Goal: Use online tool/utility: Utilize a website feature to perform a specific function

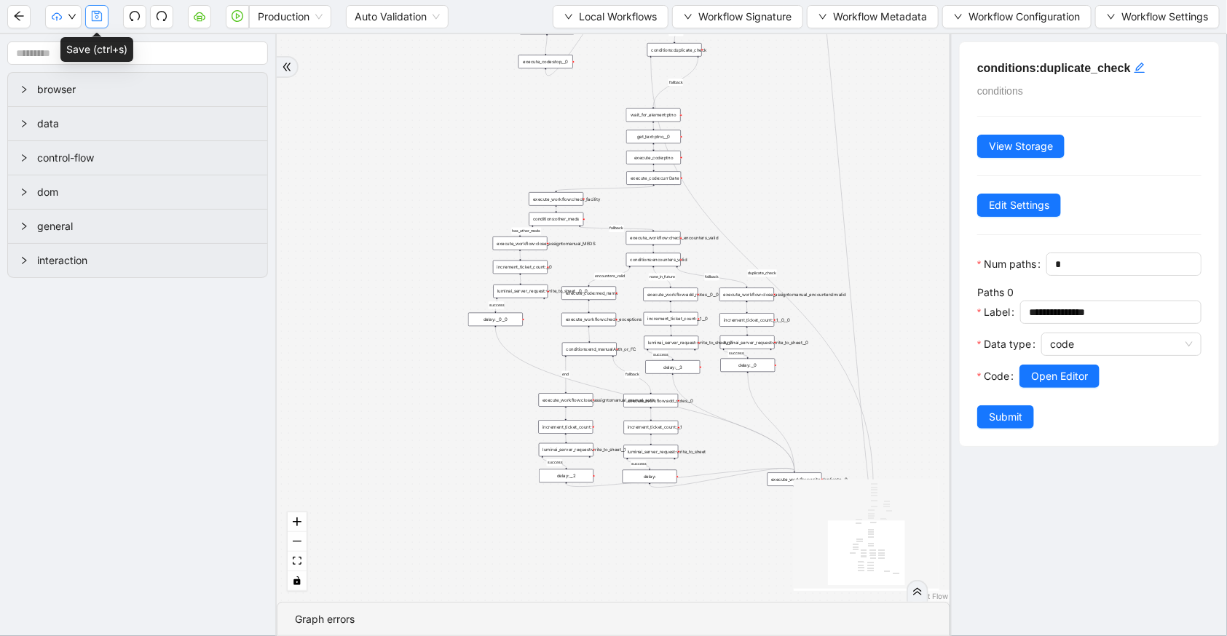
click at [98, 20] on icon "save" at bounding box center [97, 16] width 12 height 12
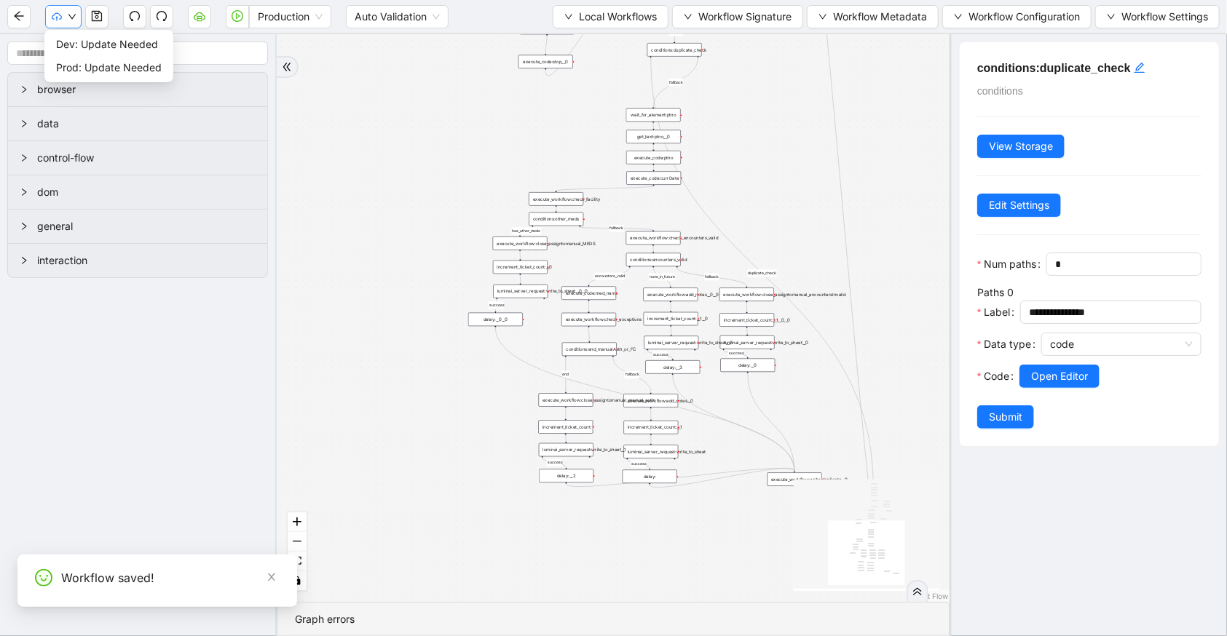
click at [73, 18] on icon "down" at bounding box center [72, 16] width 9 height 9
click at [79, 36] on span "Dev: Update Needed" at bounding box center [109, 44] width 106 height 16
click at [68, 14] on icon "down" at bounding box center [72, 16] width 9 height 9
click at [81, 66] on span "Prod: Update Needed" at bounding box center [109, 68] width 106 height 16
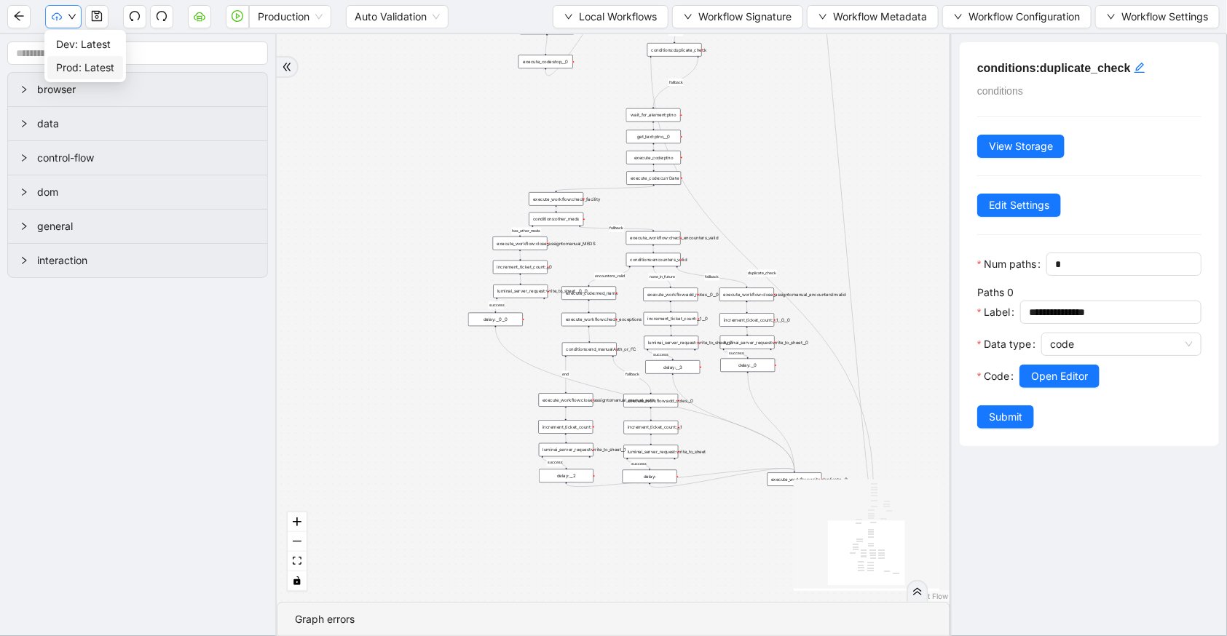
click at [64, 21] on button "button" at bounding box center [63, 16] width 36 height 23
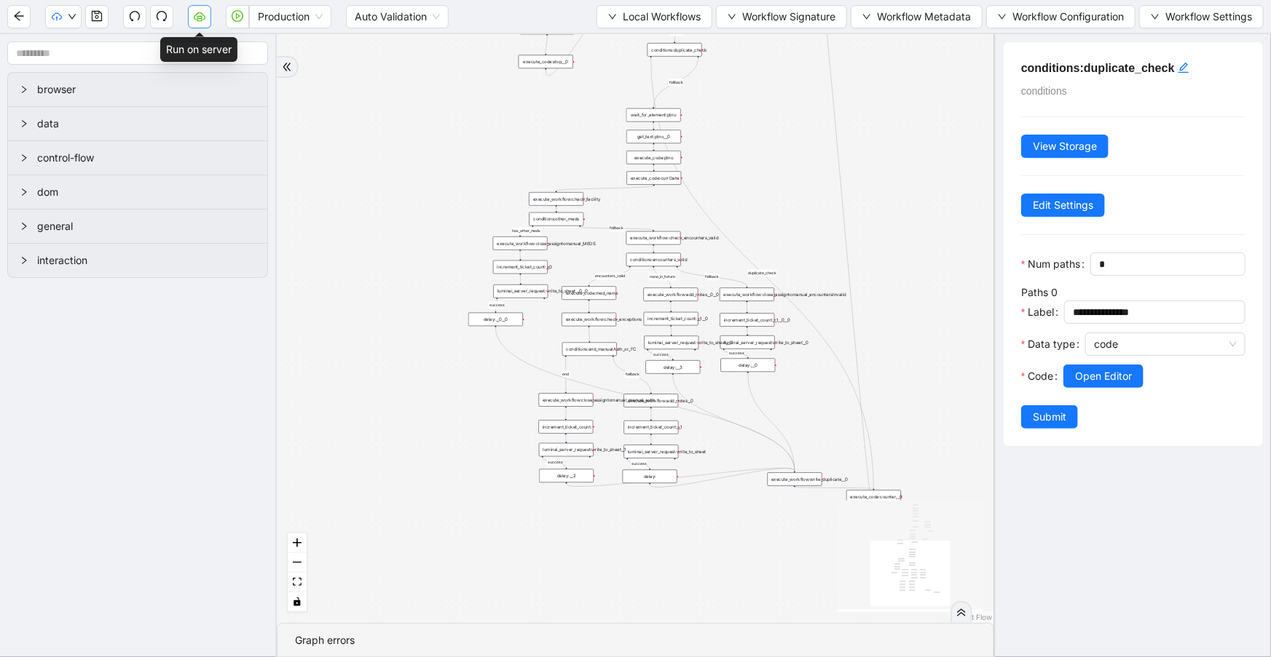
click at [195, 21] on icon "cloud-server" at bounding box center [200, 16] width 12 height 12
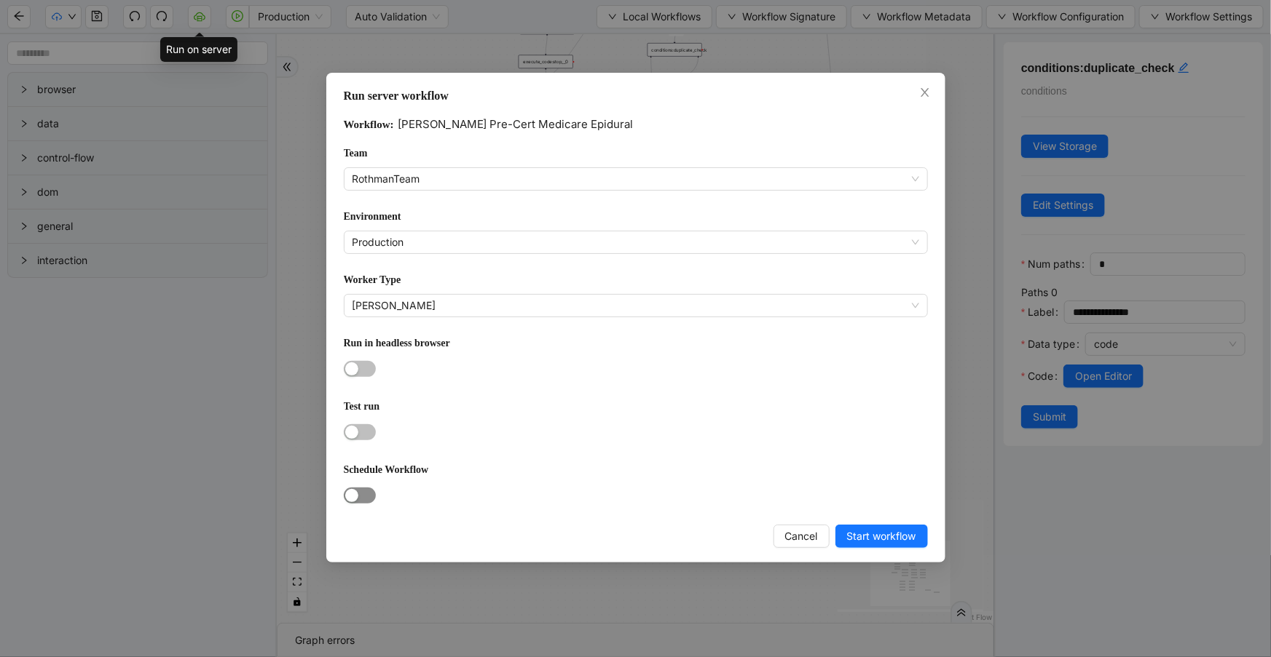
click at [364, 488] on span "button" at bounding box center [360, 496] width 32 height 16
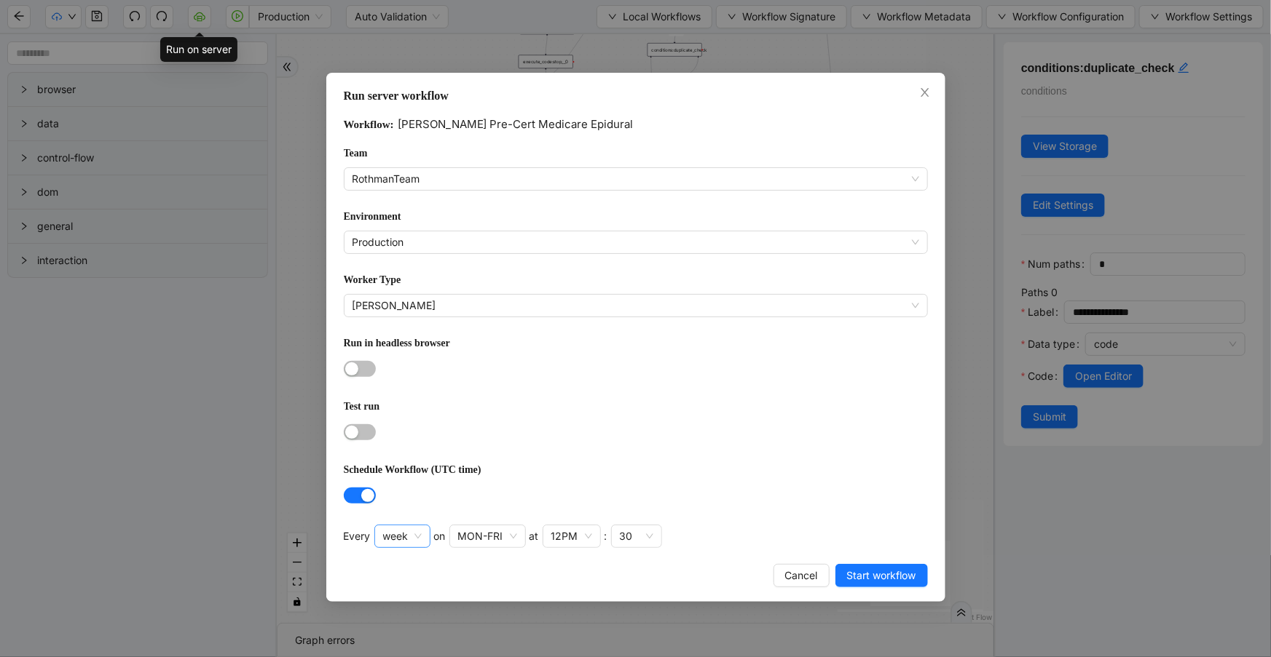
click at [413, 533] on span "week" at bounding box center [402, 537] width 39 height 22
click at [403, 625] on div "hour" at bounding box center [401, 630] width 30 height 16
click at [540, 487] on div at bounding box center [636, 495] width 584 height 17
click at [459, 545] on div "at 30 minute(s)" at bounding box center [484, 540] width 116 height 31
click at [459, 540] on div "30" at bounding box center [468, 536] width 51 height 23
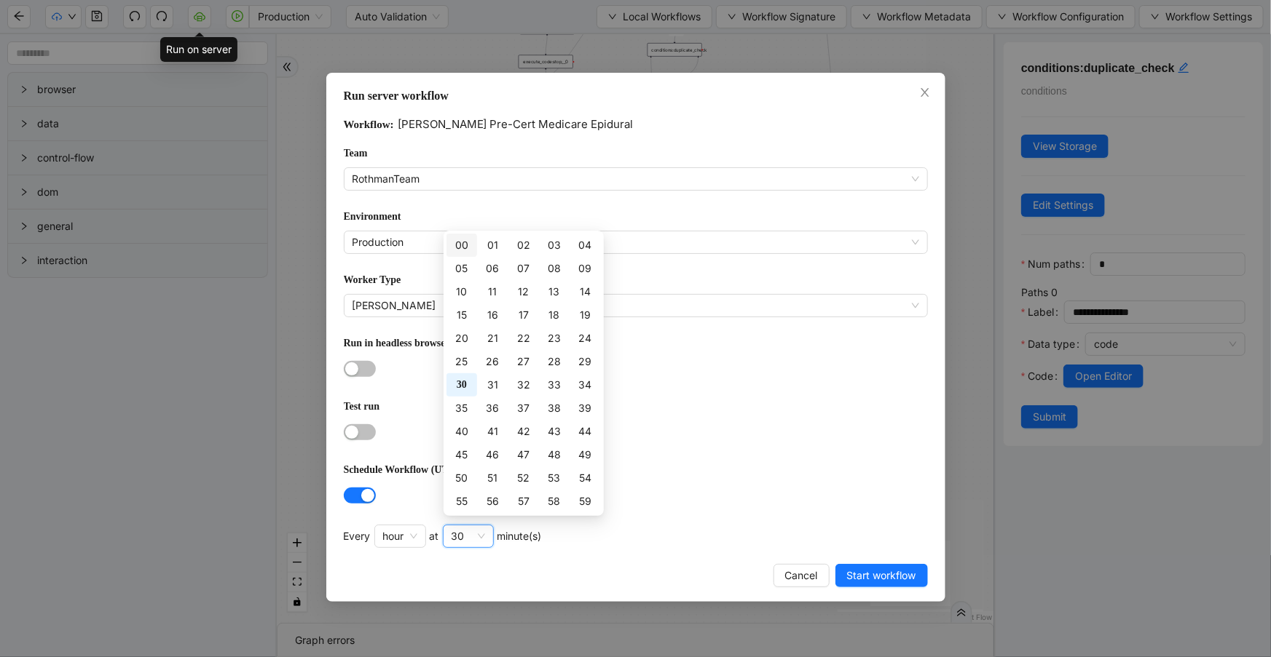
click at [467, 249] on div "00" at bounding box center [461, 245] width 13 height 16
click at [671, 385] on form "Workflow: [PERSON_NAME] Pre-Cert Medicare Epidural Team RothmanTeam Environment…" at bounding box center [636, 312] width 584 height 392
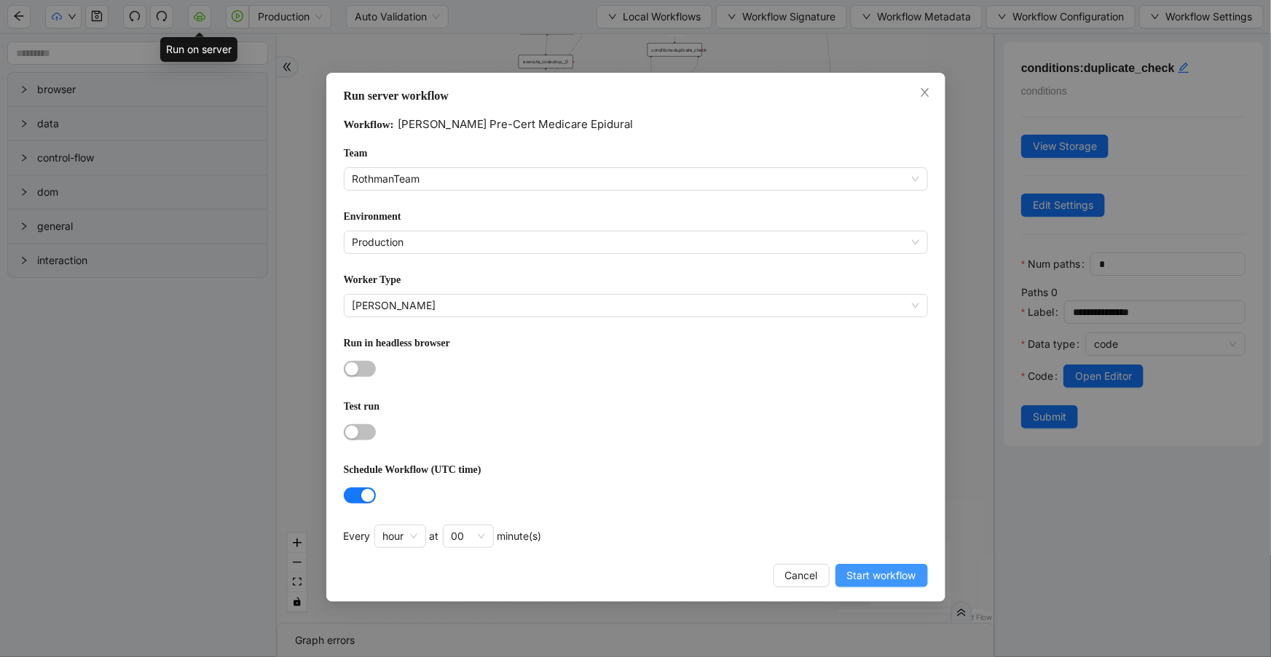
click at [852, 570] on span "Start workflow" at bounding box center [881, 576] width 69 height 16
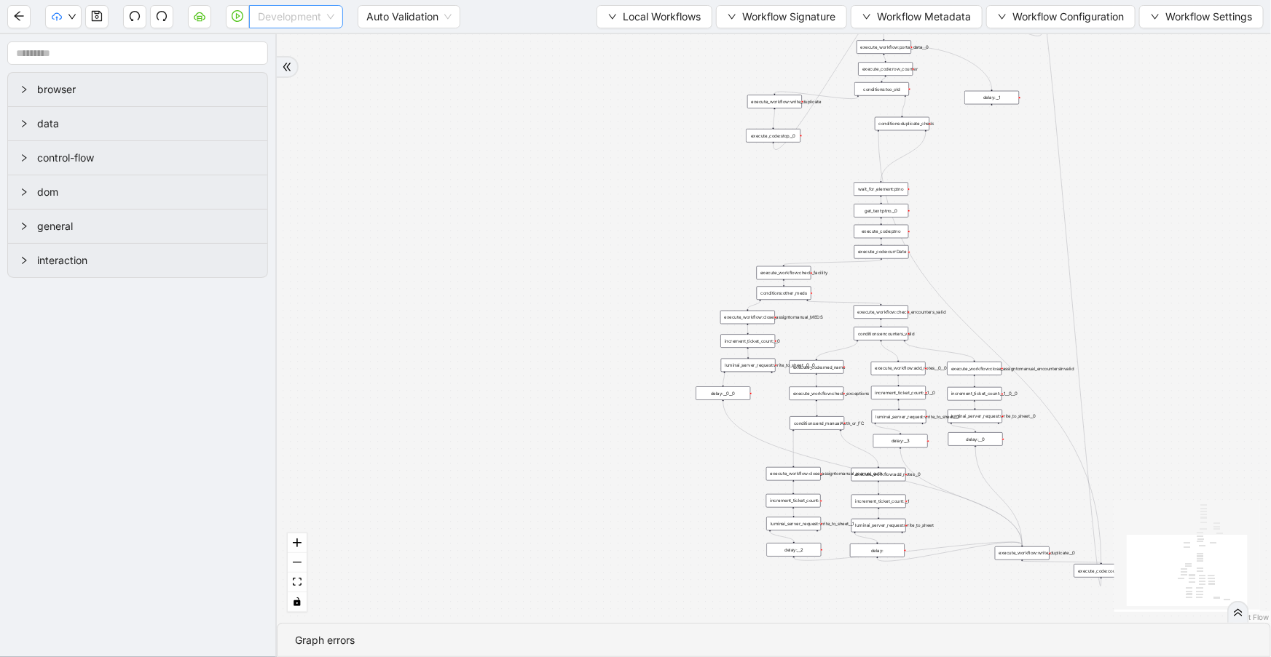
click at [288, 15] on span "Development" at bounding box center [296, 17] width 76 height 22
click at [283, 66] on div "Production" at bounding box center [296, 69] width 71 height 16
click at [189, 20] on button "button" at bounding box center [199, 16] width 23 height 23
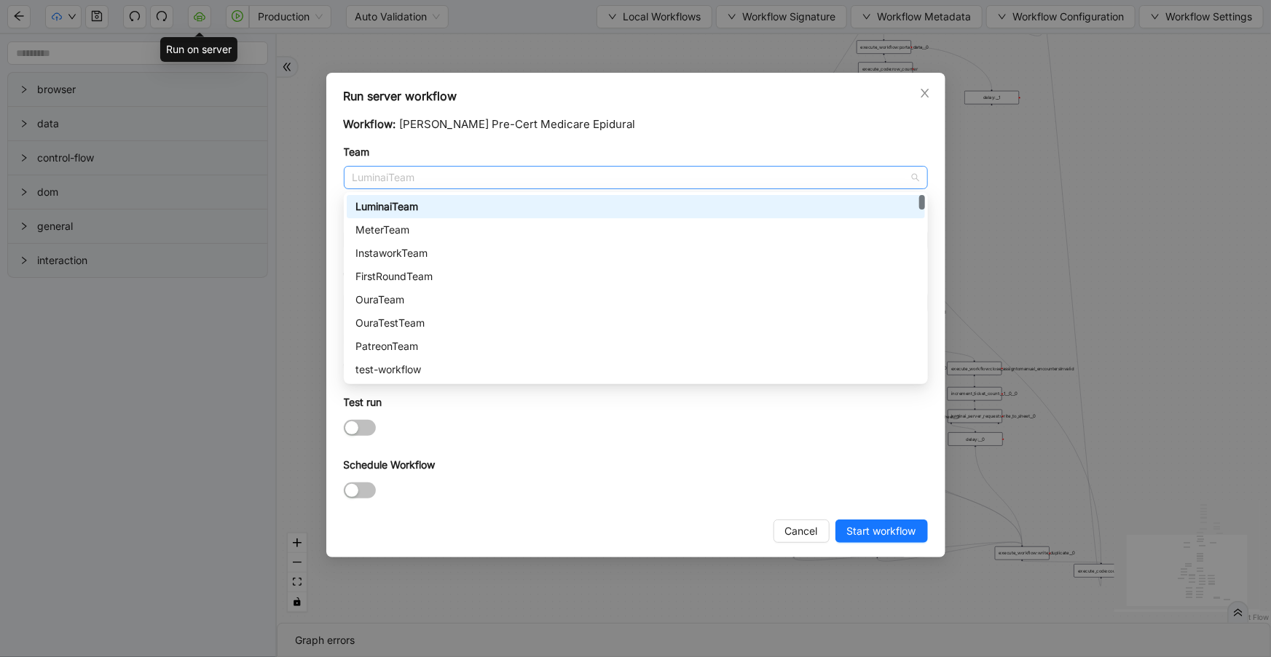
click at [440, 176] on span "LuminaiTeam" at bounding box center [635, 178] width 566 height 22
type input "**"
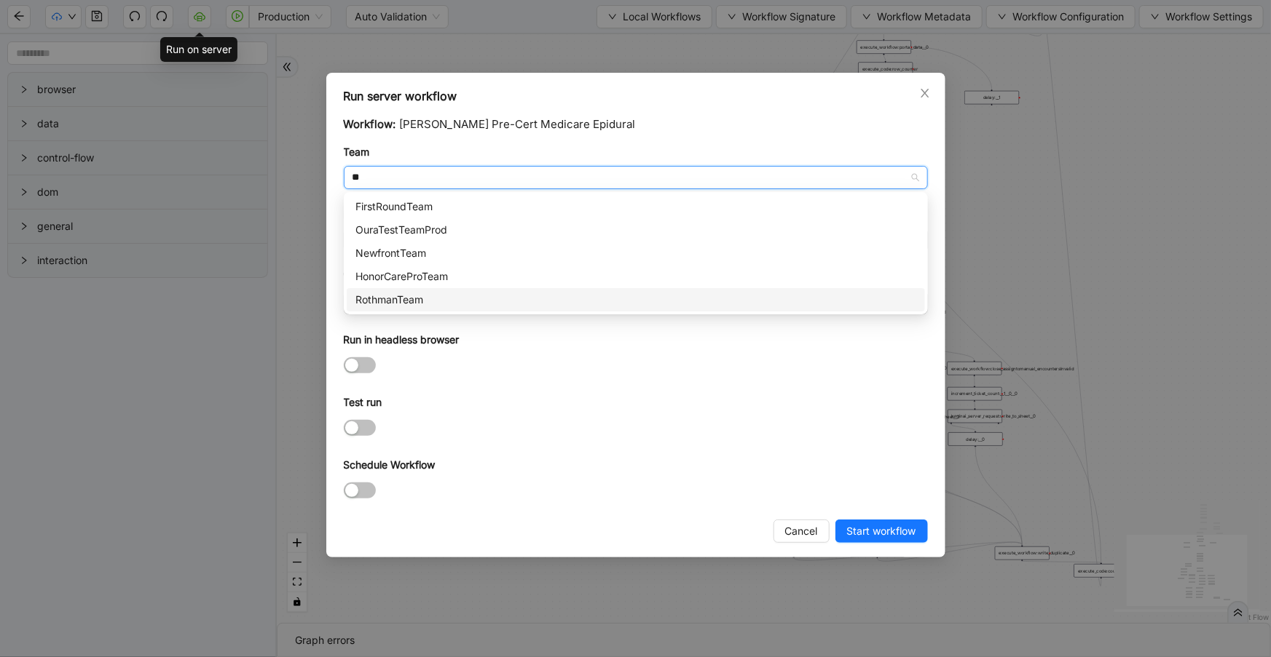
click at [452, 307] on div "RothmanTeam" at bounding box center [635, 300] width 561 height 16
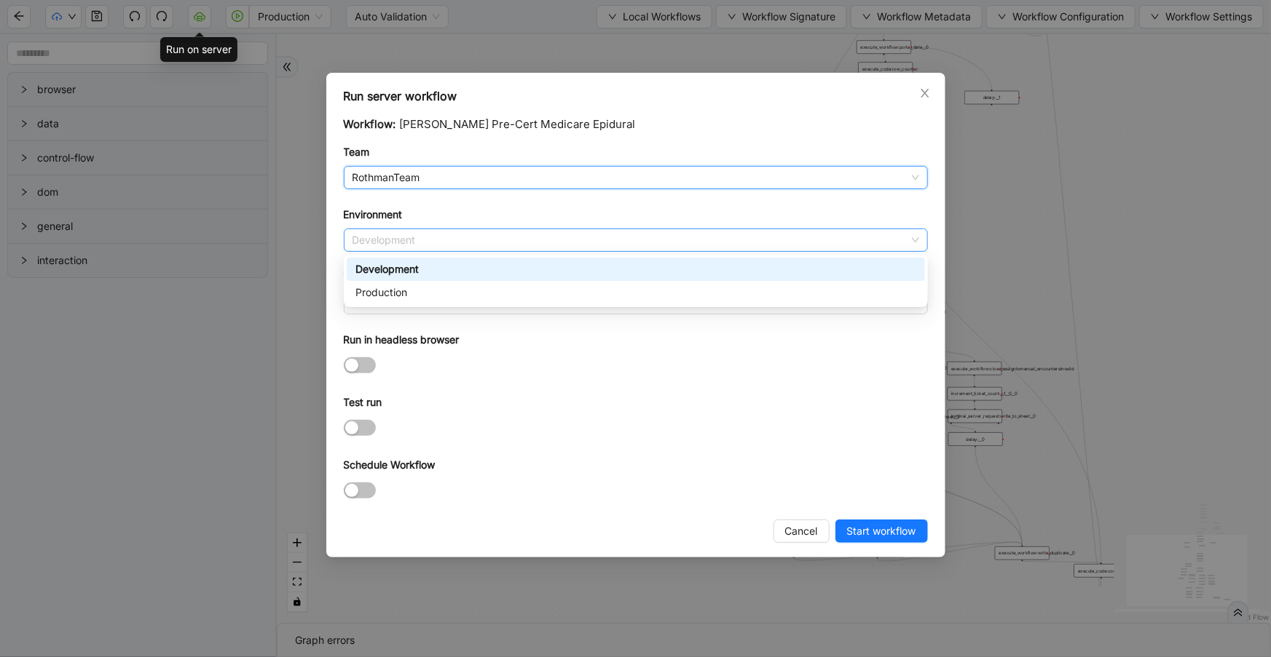
click at [442, 240] on span "Development" at bounding box center [635, 240] width 566 height 22
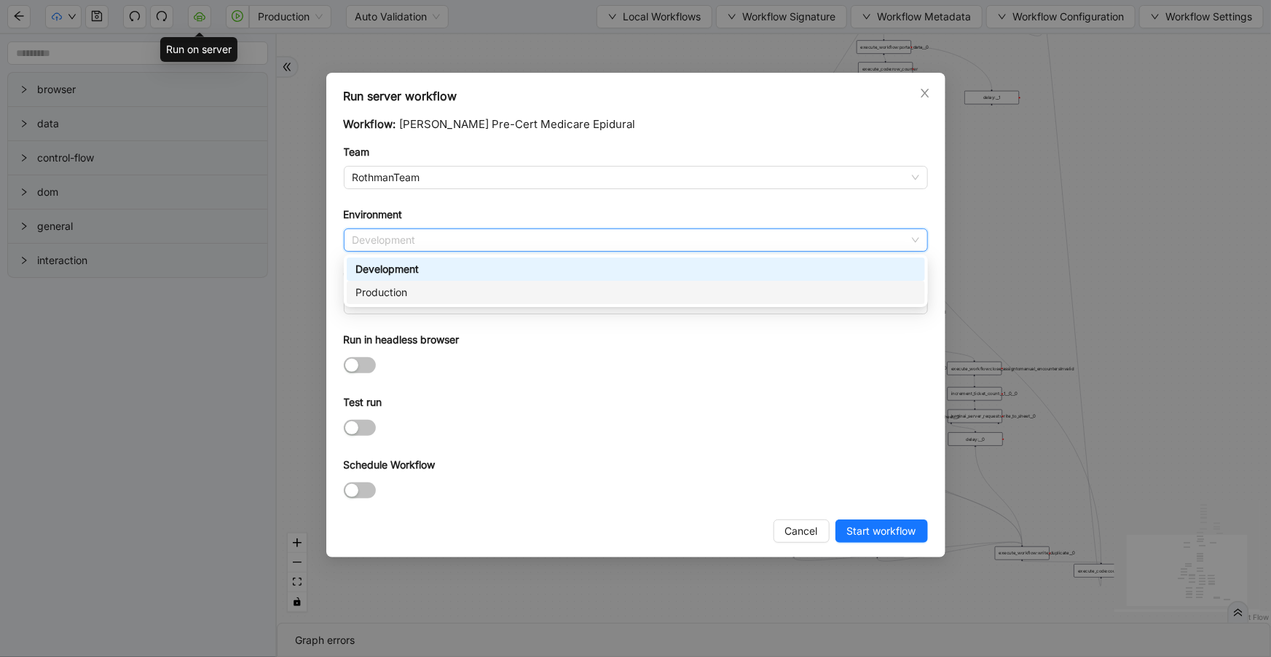
click at [444, 293] on div "Production" at bounding box center [635, 293] width 561 height 16
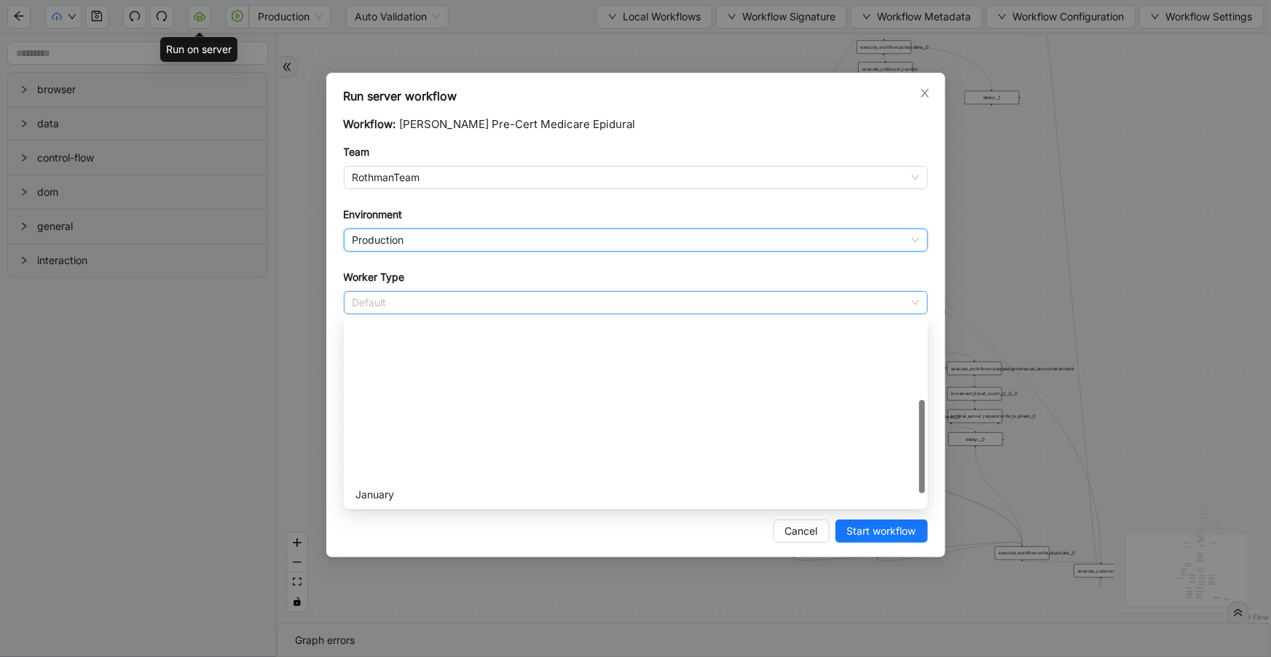
click at [442, 299] on span "Default" at bounding box center [635, 303] width 566 height 22
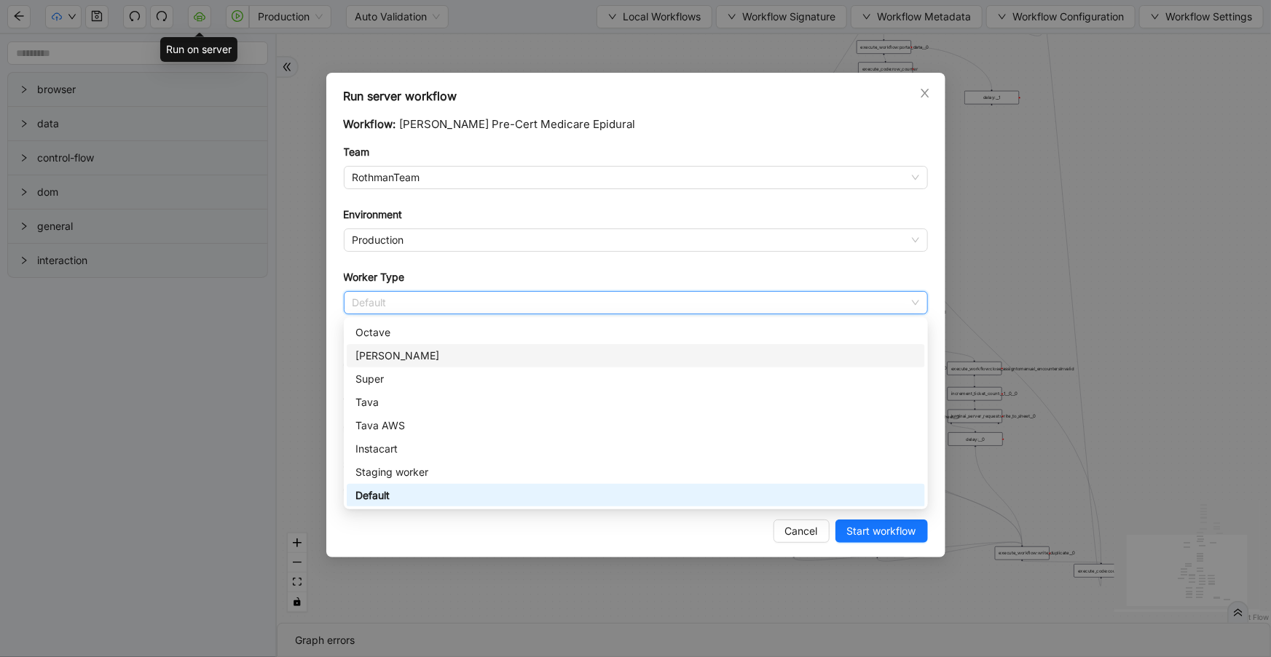
click at [409, 352] on div "[PERSON_NAME]" at bounding box center [635, 356] width 561 height 16
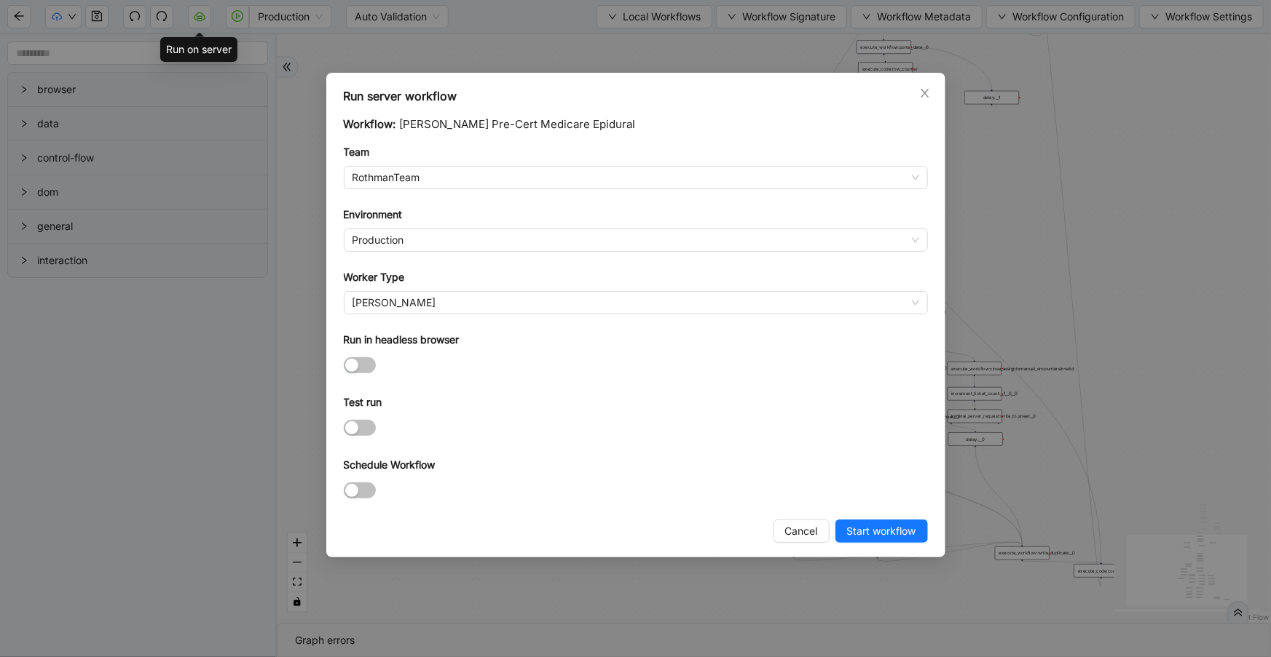
click at [488, 395] on div "Test run" at bounding box center [636, 406] width 584 height 22
click at [349, 491] on div "button" at bounding box center [351, 490] width 13 height 13
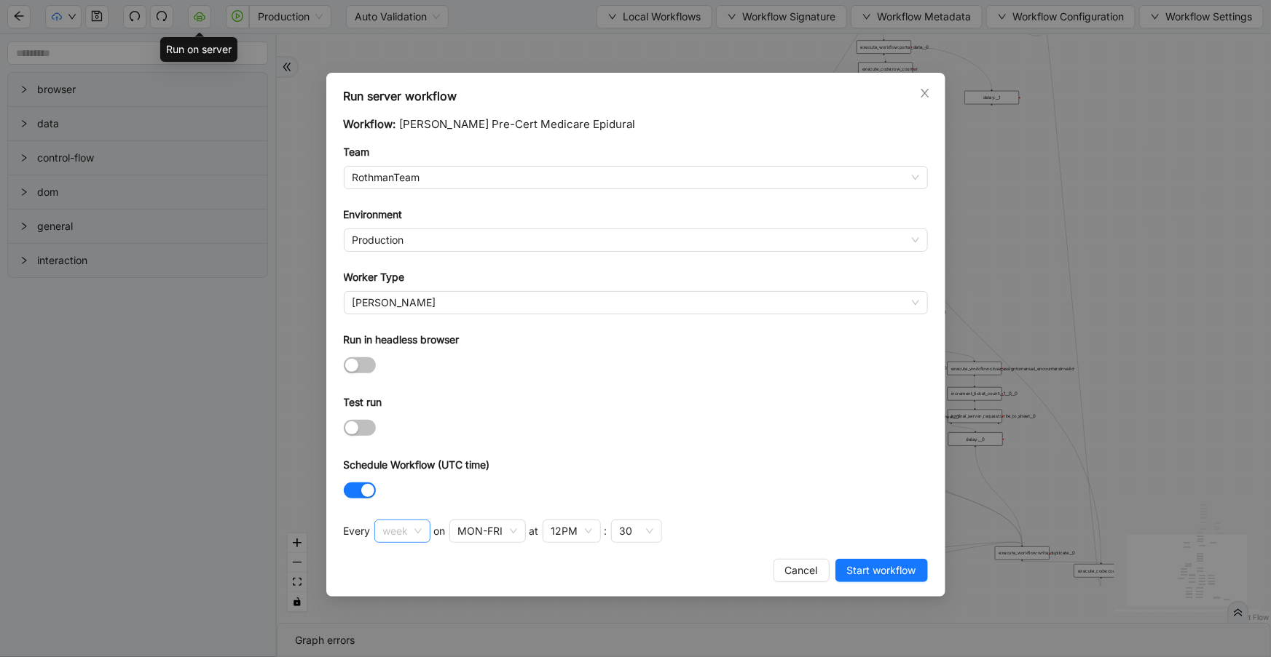
click at [408, 535] on span "week" at bounding box center [402, 532] width 39 height 22
click at [395, 628] on div "hour" at bounding box center [401, 630] width 30 height 16
click at [466, 483] on div at bounding box center [636, 490] width 584 height 17
click at [475, 539] on div "30" at bounding box center [468, 531] width 51 height 23
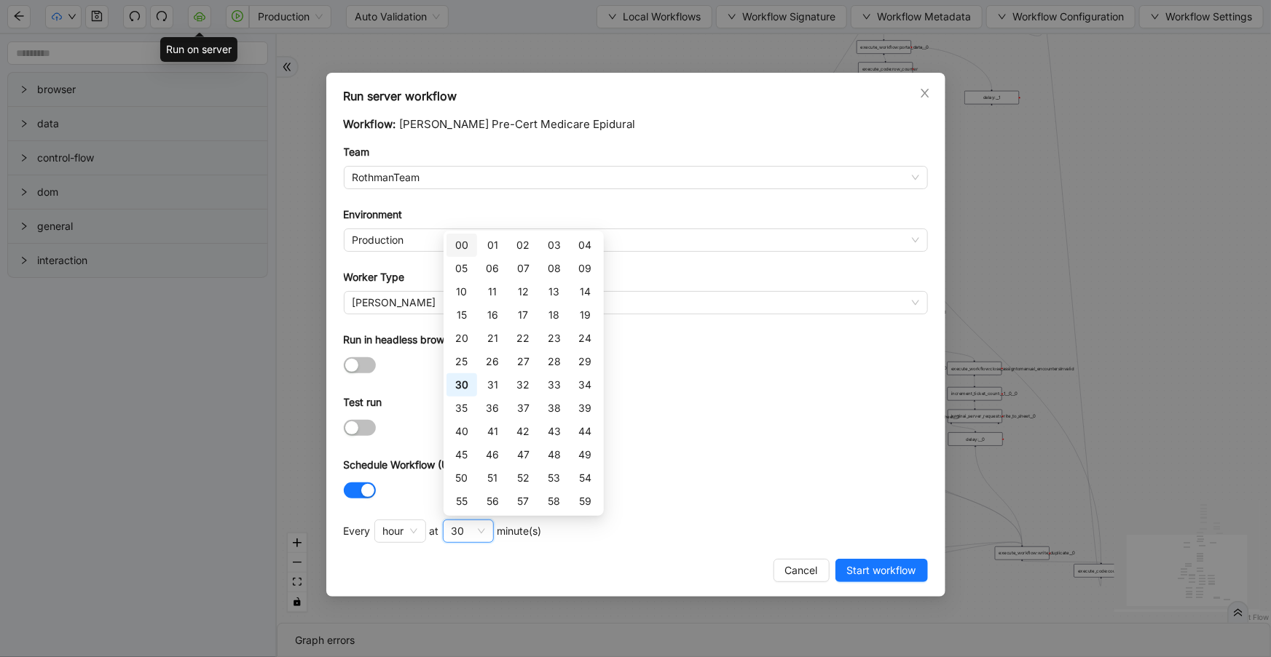
click at [467, 242] on div "00" at bounding box center [461, 245] width 13 height 16
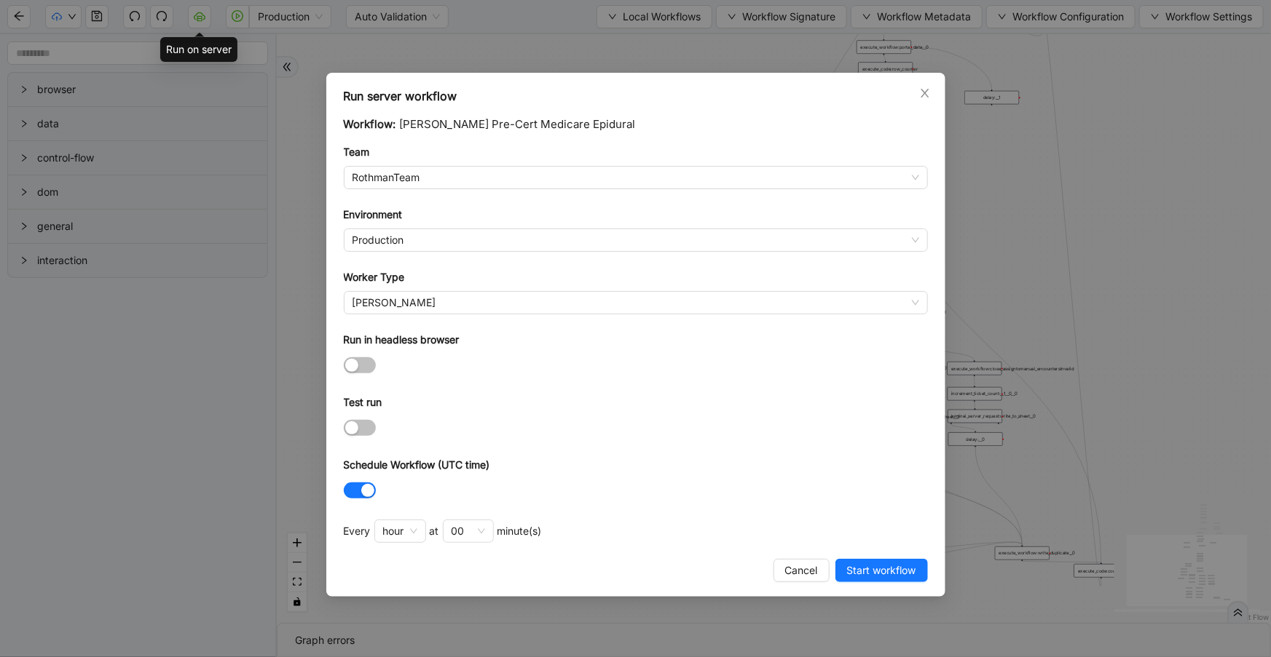
click at [674, 463] on div "Schedule Workflow (UTC time)" at bounding box center [636, 468] width 584 height 22
click at [856, 565] on span "Start workflow" at bounding box center [881, 571] width 69 height 16
